Goal: Task Accomplishment & Management: Complete application form

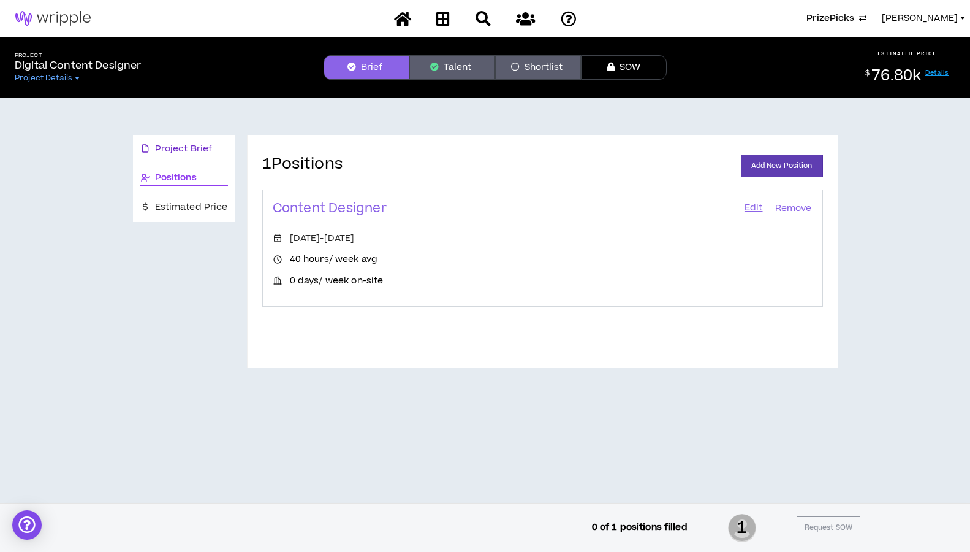
click at [172, 146] on span "Project Brief" at bounding box center [184, 148] width 58 height 13
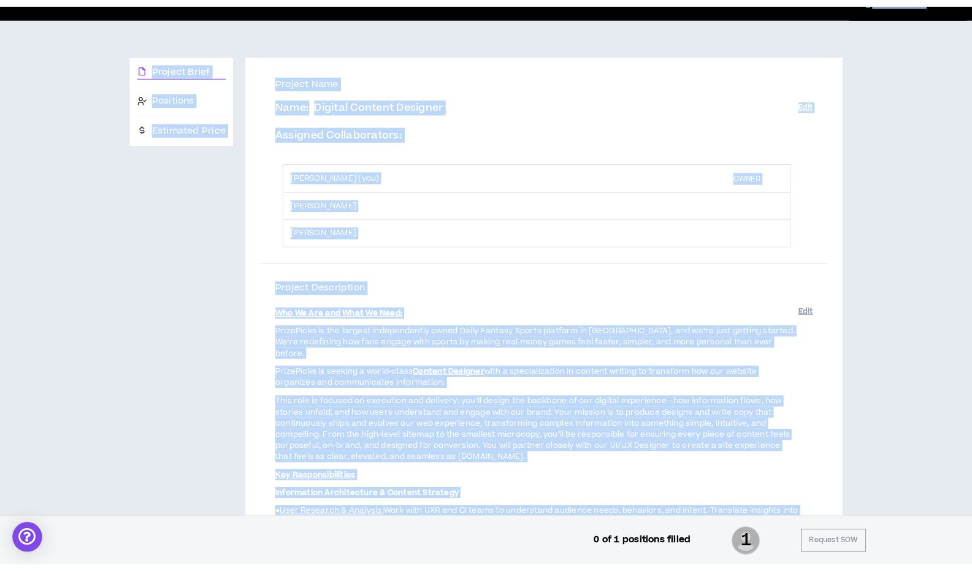
scroll to position [33, 0]
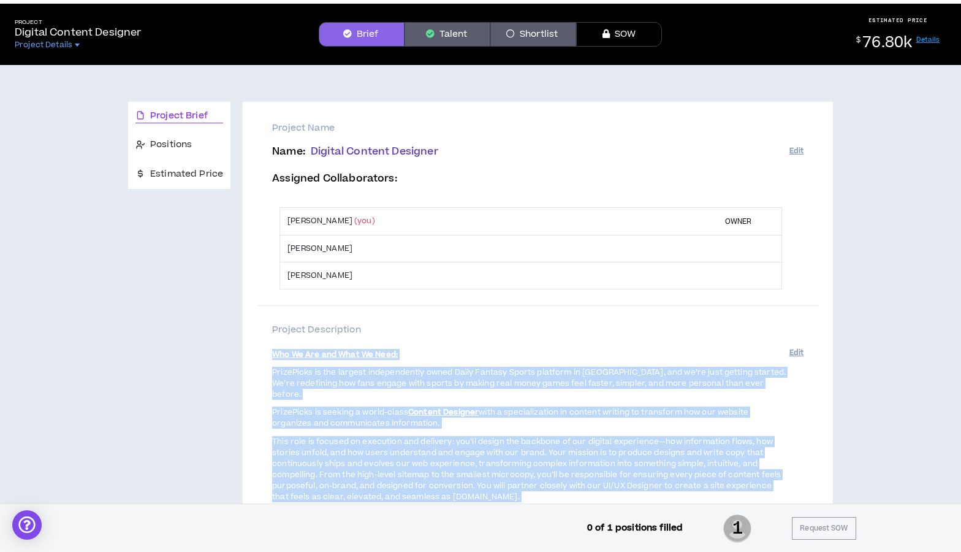
drag, startPoint x: 424, startPoint y: 392, endPoint x: 267, endPoint y: 354, distance: 161.6
copy span "Lor Ip Dol sit Amet Co Adip: ElitsEddoe te inc utlabor etdoloremagna aliqu Enim…"
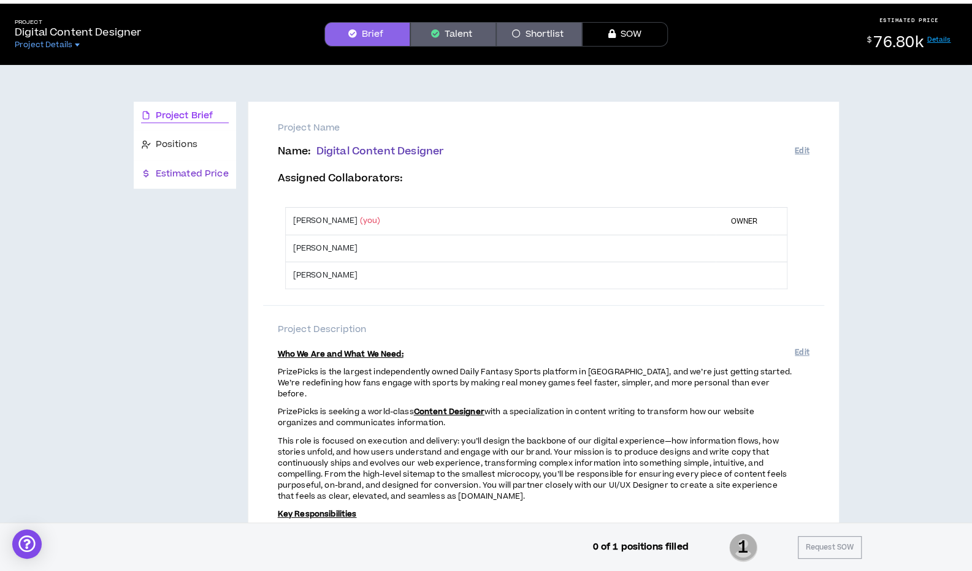
click at [173, 177] on span "Estimated Price" at bounding box center [192, 173] width 73 height 13
